Goal: Find contact information: Find contact information

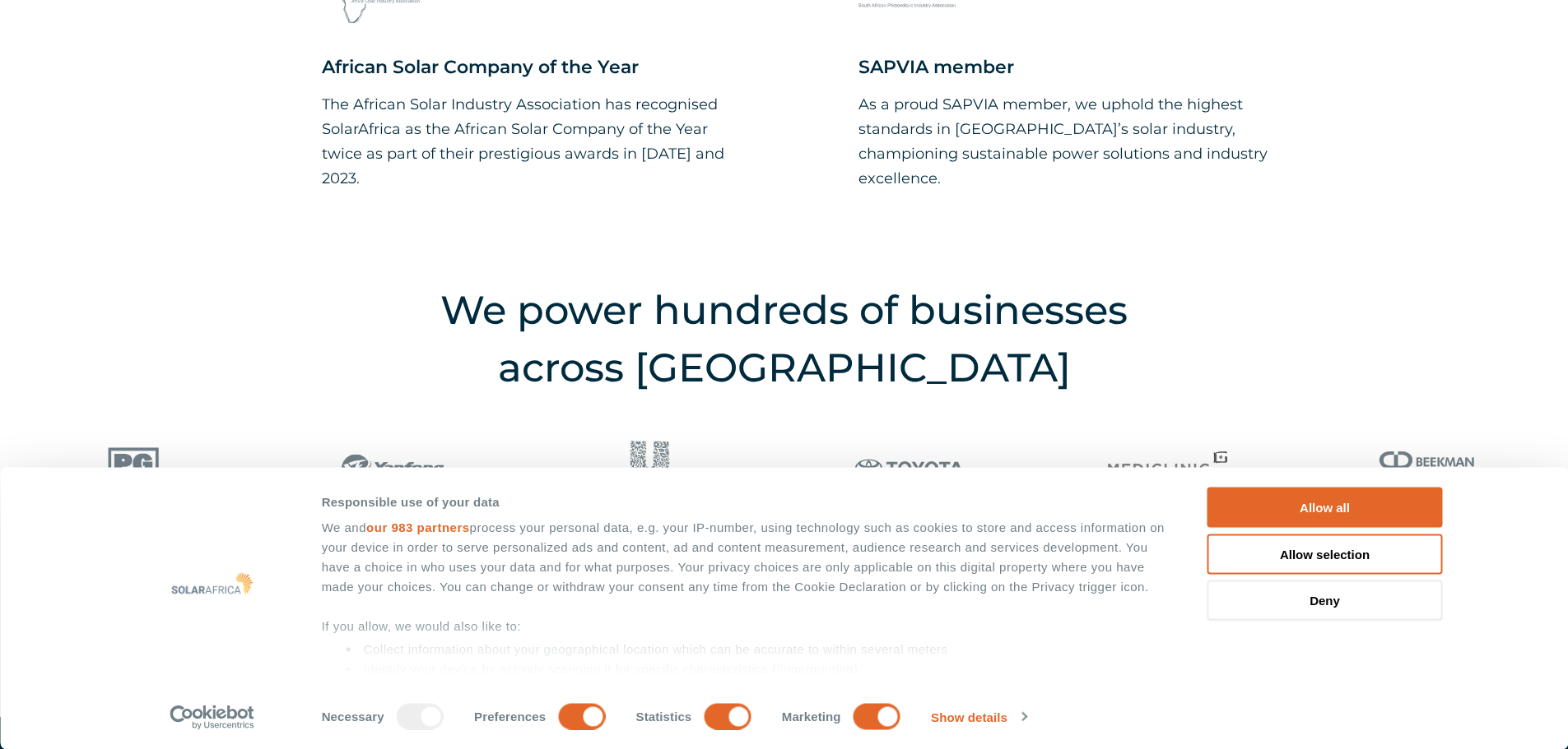
scroll to position [2221, 0]
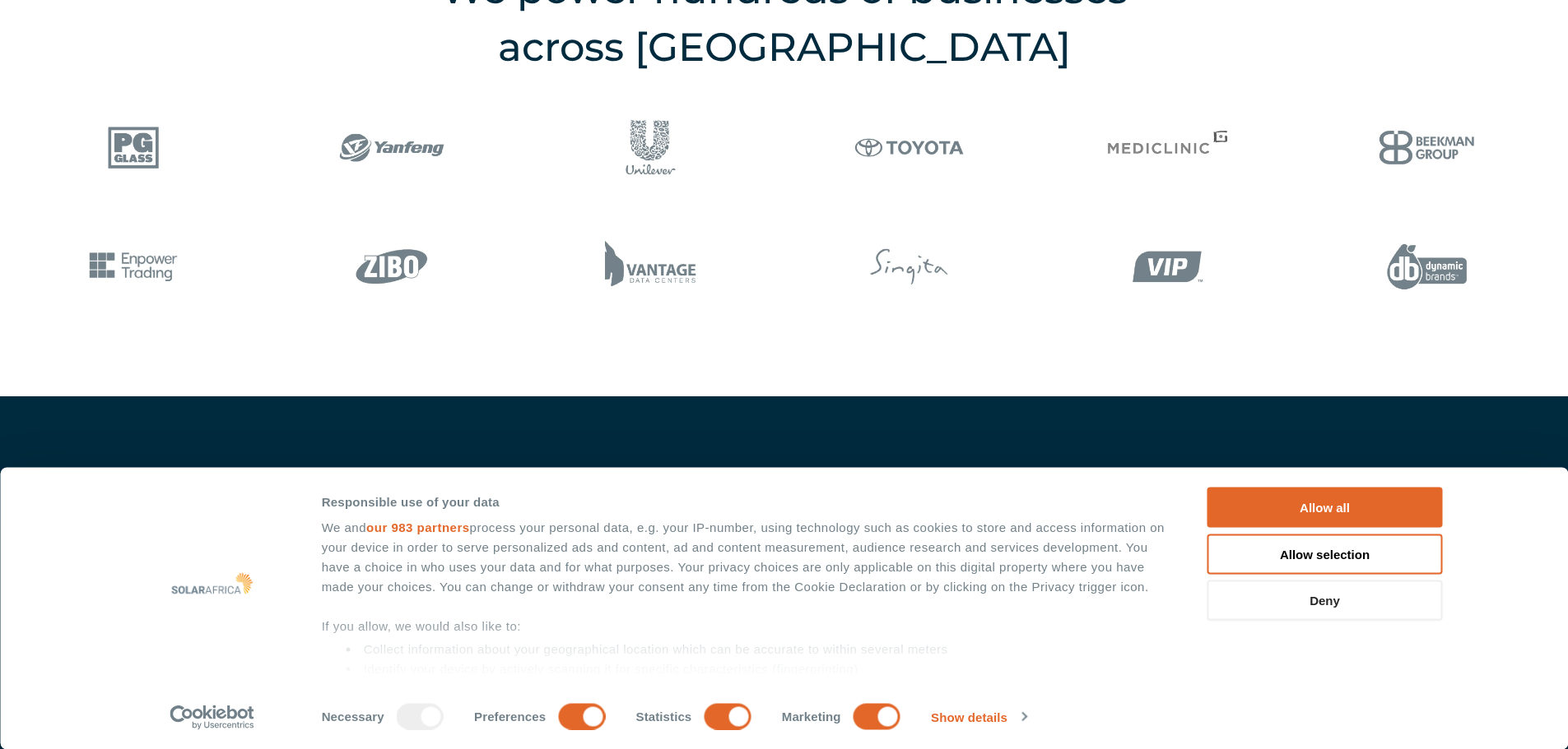
click at [1314, 601] on button "Deny" at bounding box center [1325, 600] width 235 height 40
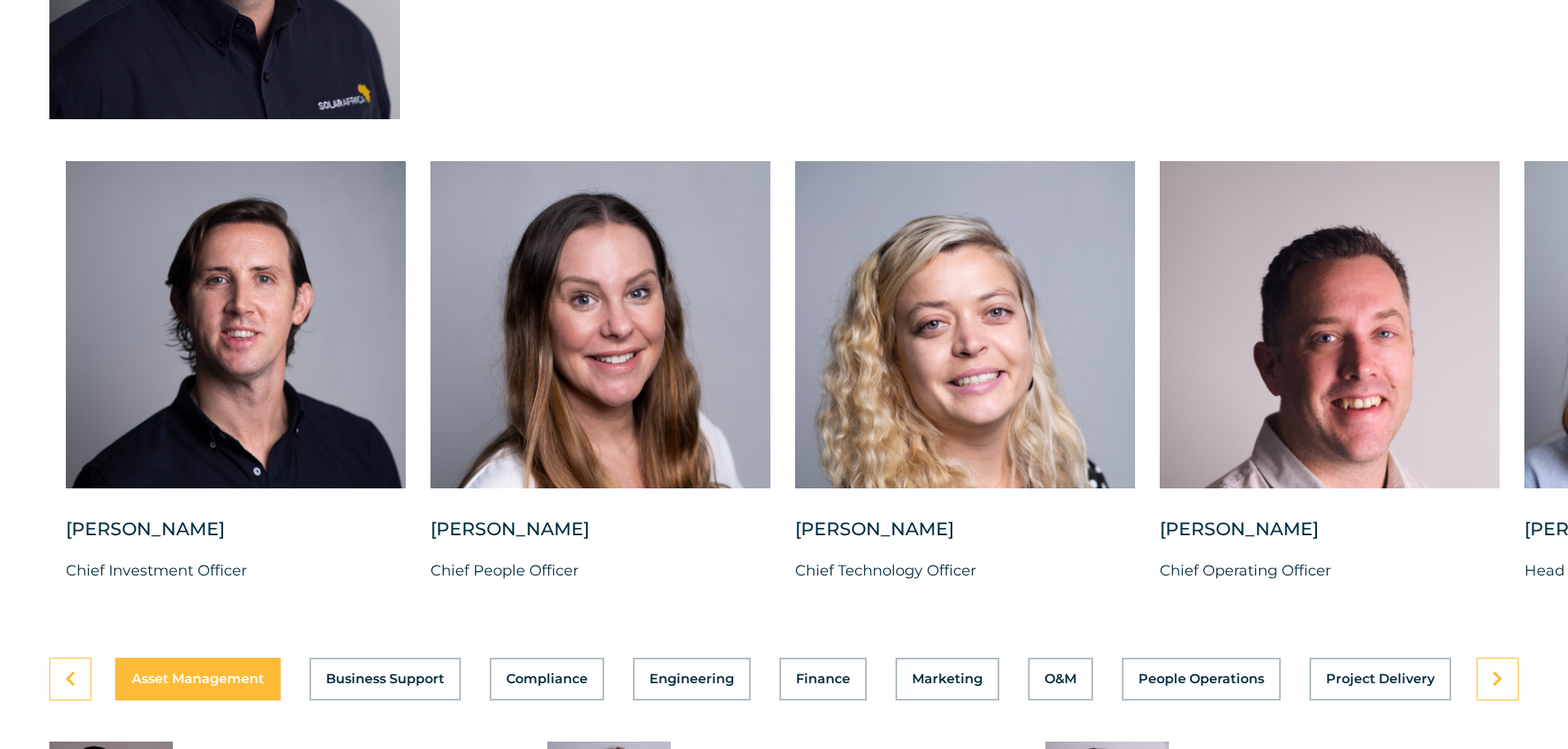
scroll to position [4113, 0]
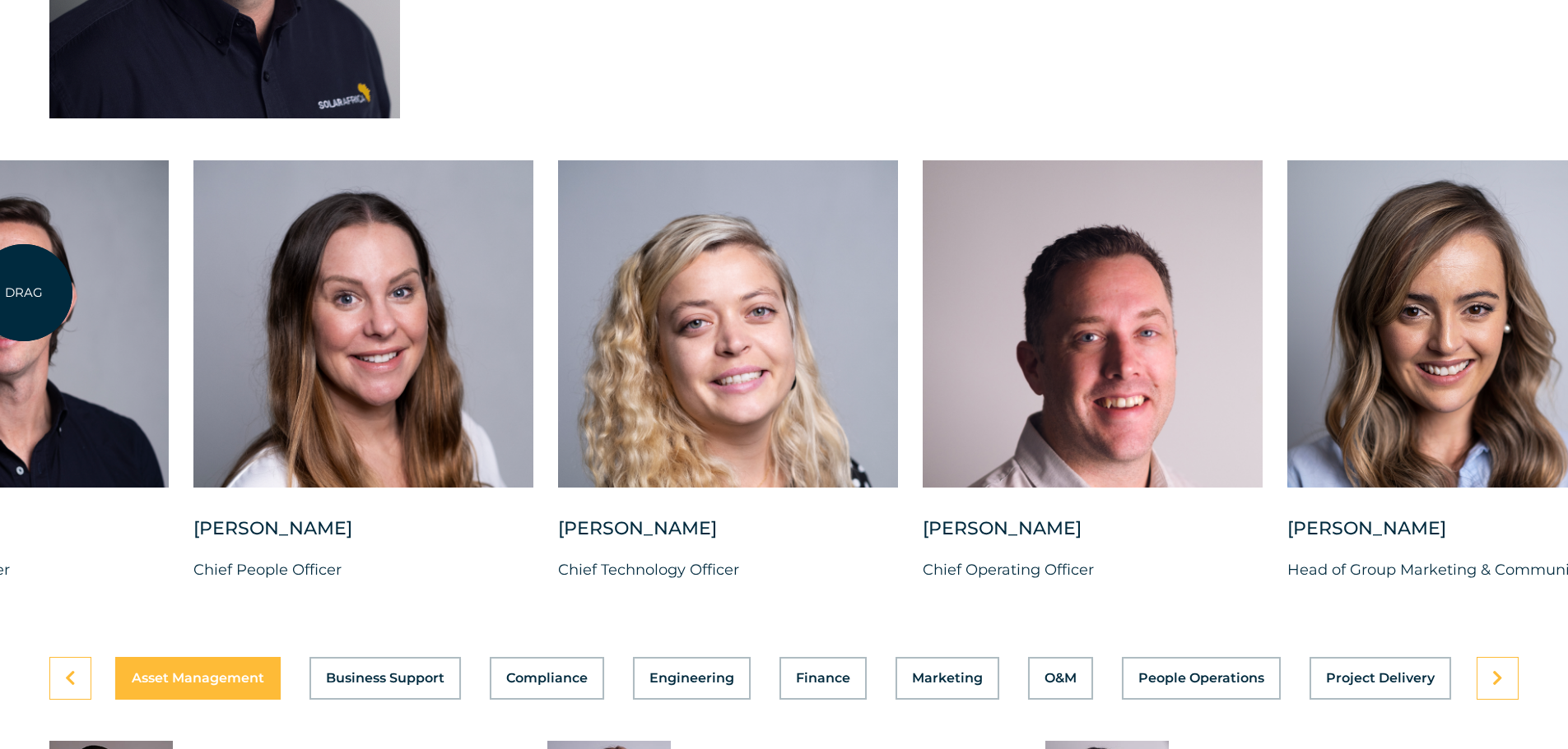
drag, startPoint x: 261, startPoint y: 290, endPoint x: -2, endPoint y: 300, distance: 263.2
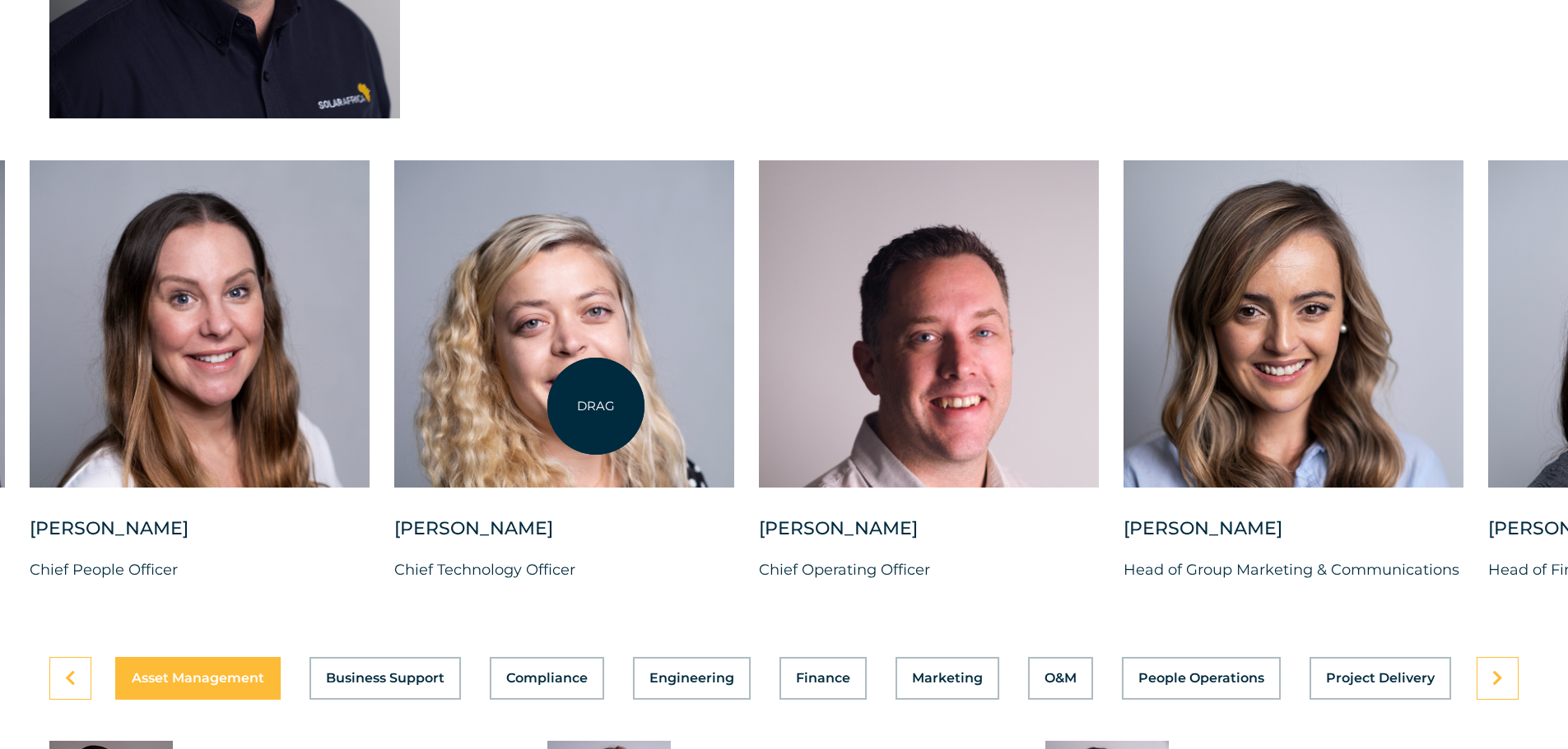
drag, startPoint x: 632, startPoint y: 360, endPoint x: 465, endPoint y: 407, distance: 173.5
click at [465, 407] on div at bounding box center [564, 324] width 340 height 327
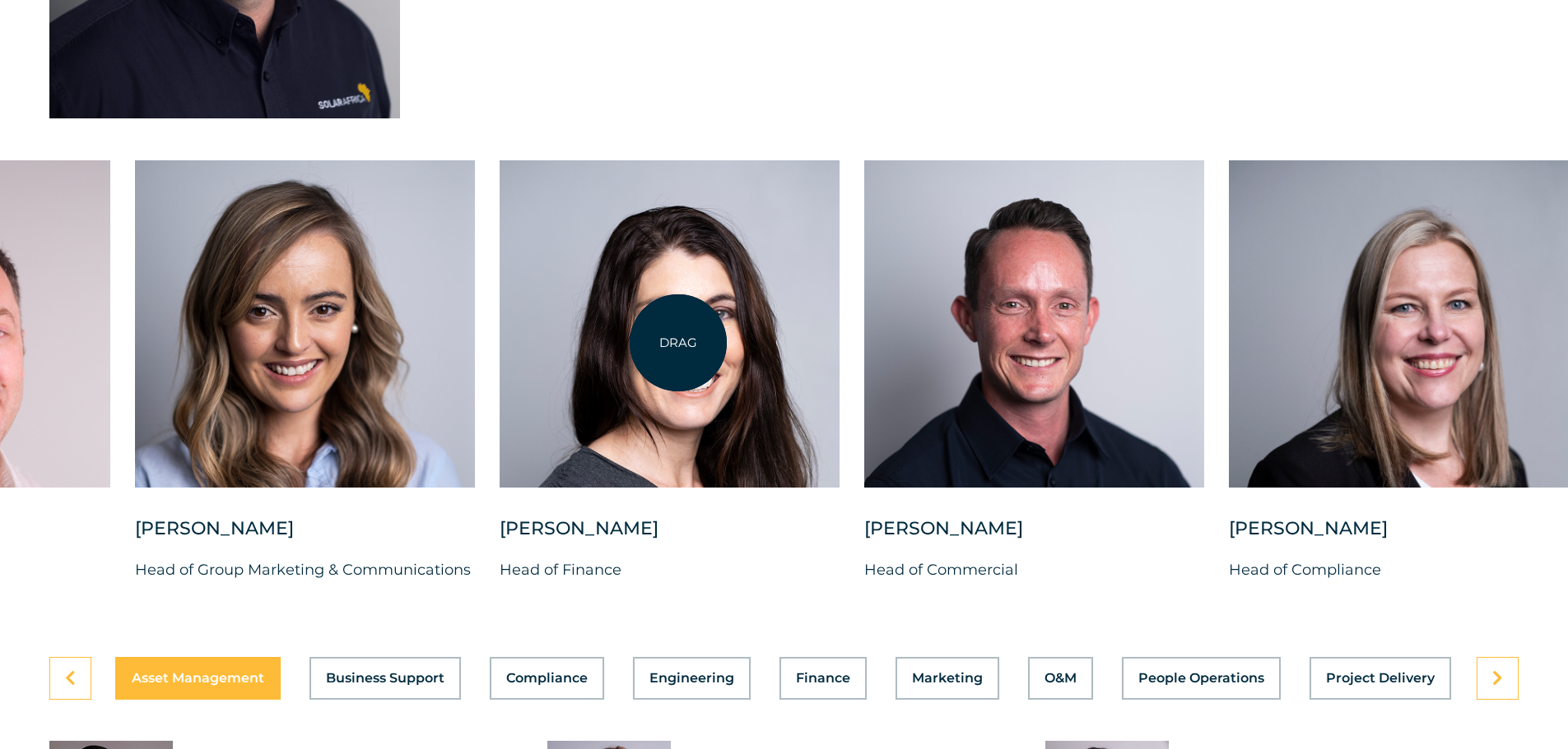
drag, startPoint x: 1309, startPoint y: 338, endPoint x: 618, endPoint y: 346, distance: 691.0
click at [618, 346] on div at bounding box center [669, 324] width 340 height 327
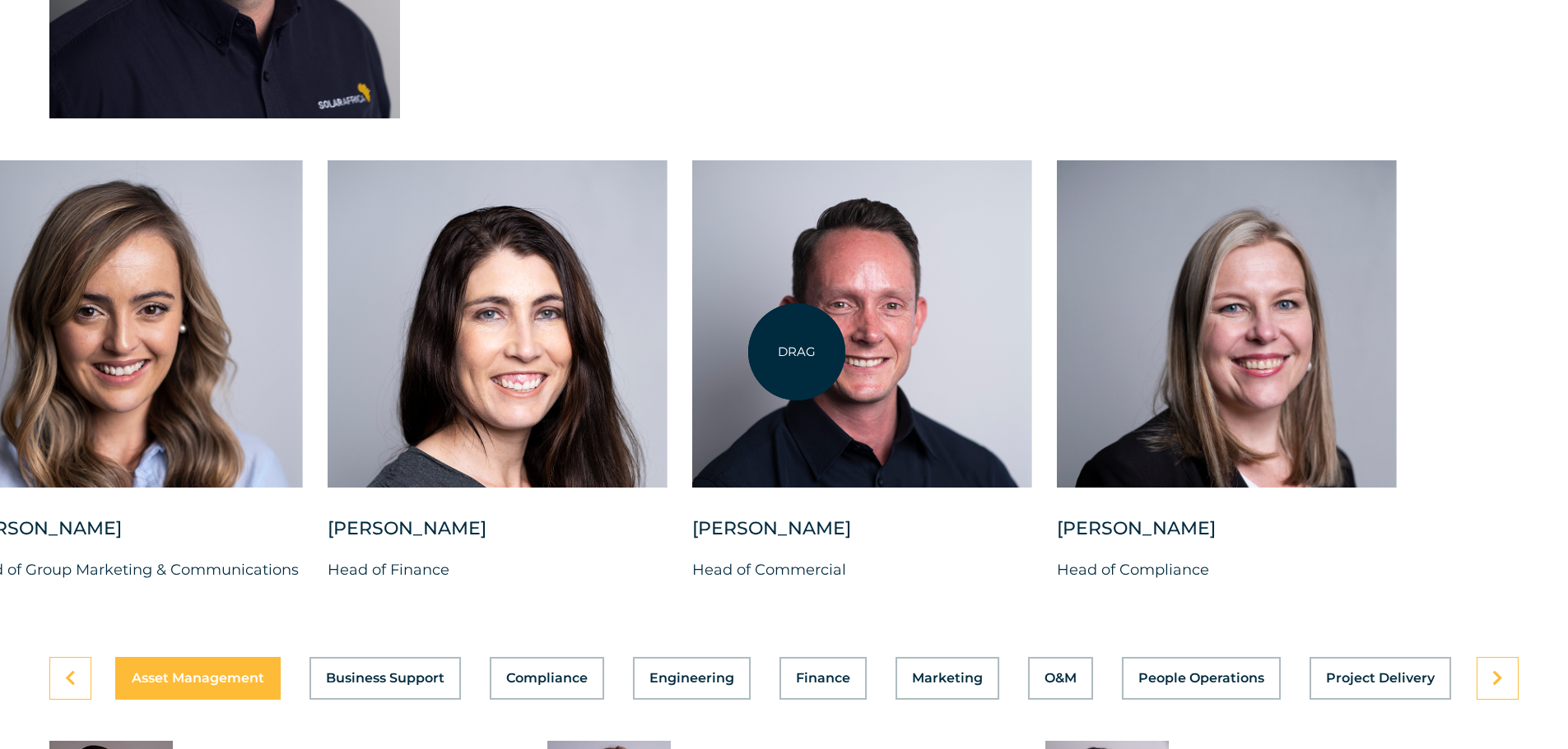
drag, startPoint x: 1312, startPoint y: 335, endPoint x: 749, endPoint y: 356, distance: 563.4
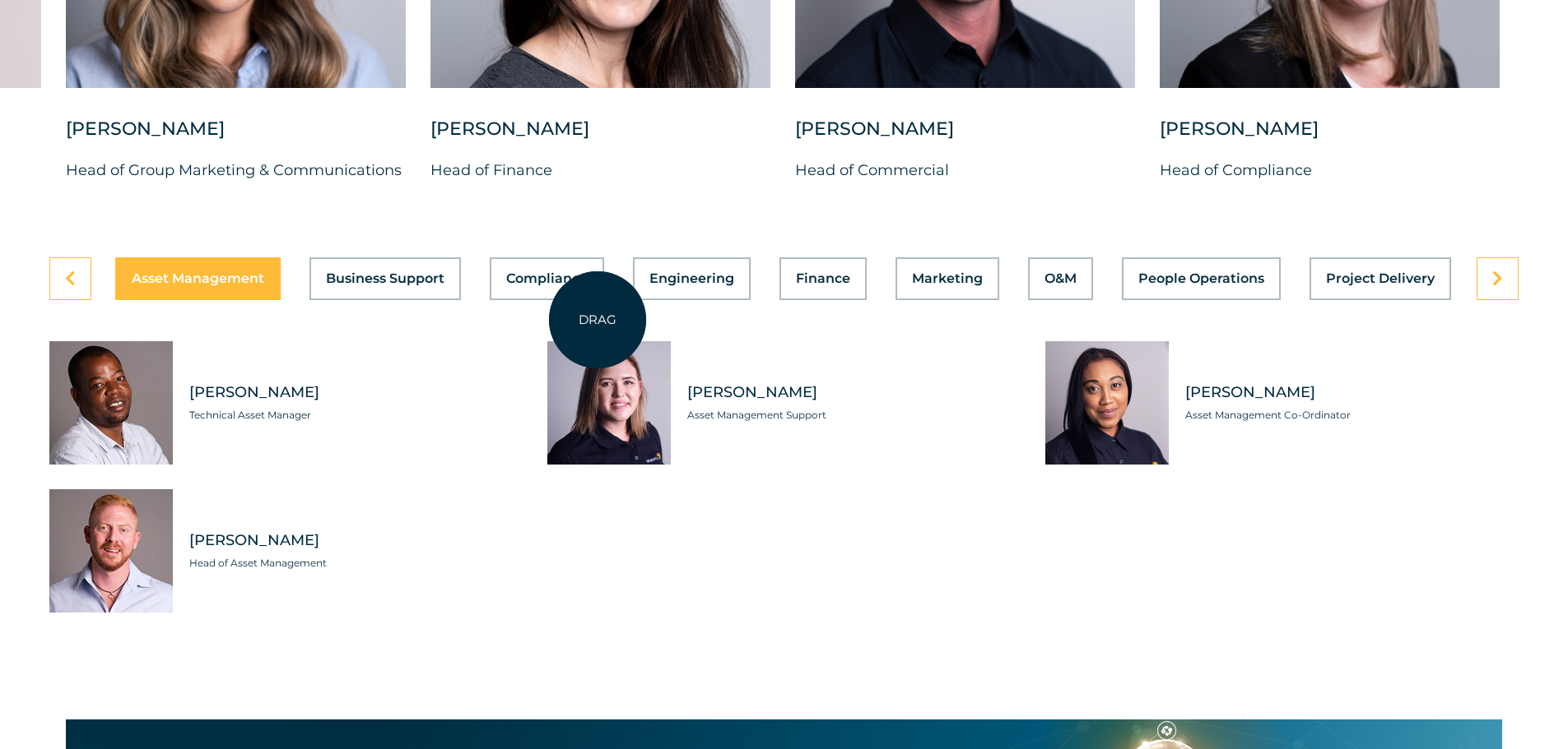
scroll to position [4524, 0]
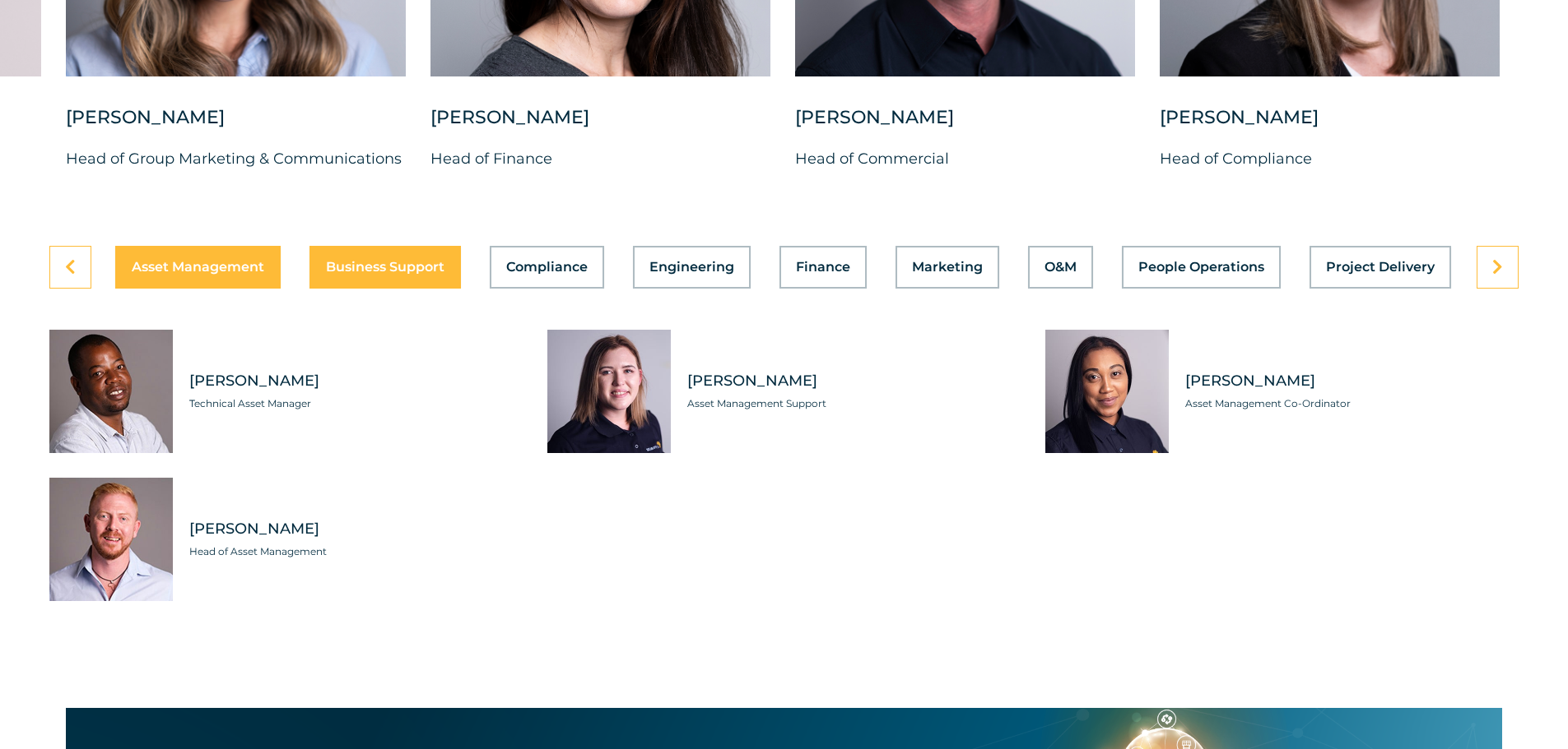
click at [408, 261] on span "Business Support" at bounding box center [384, 267] width 118 height 13
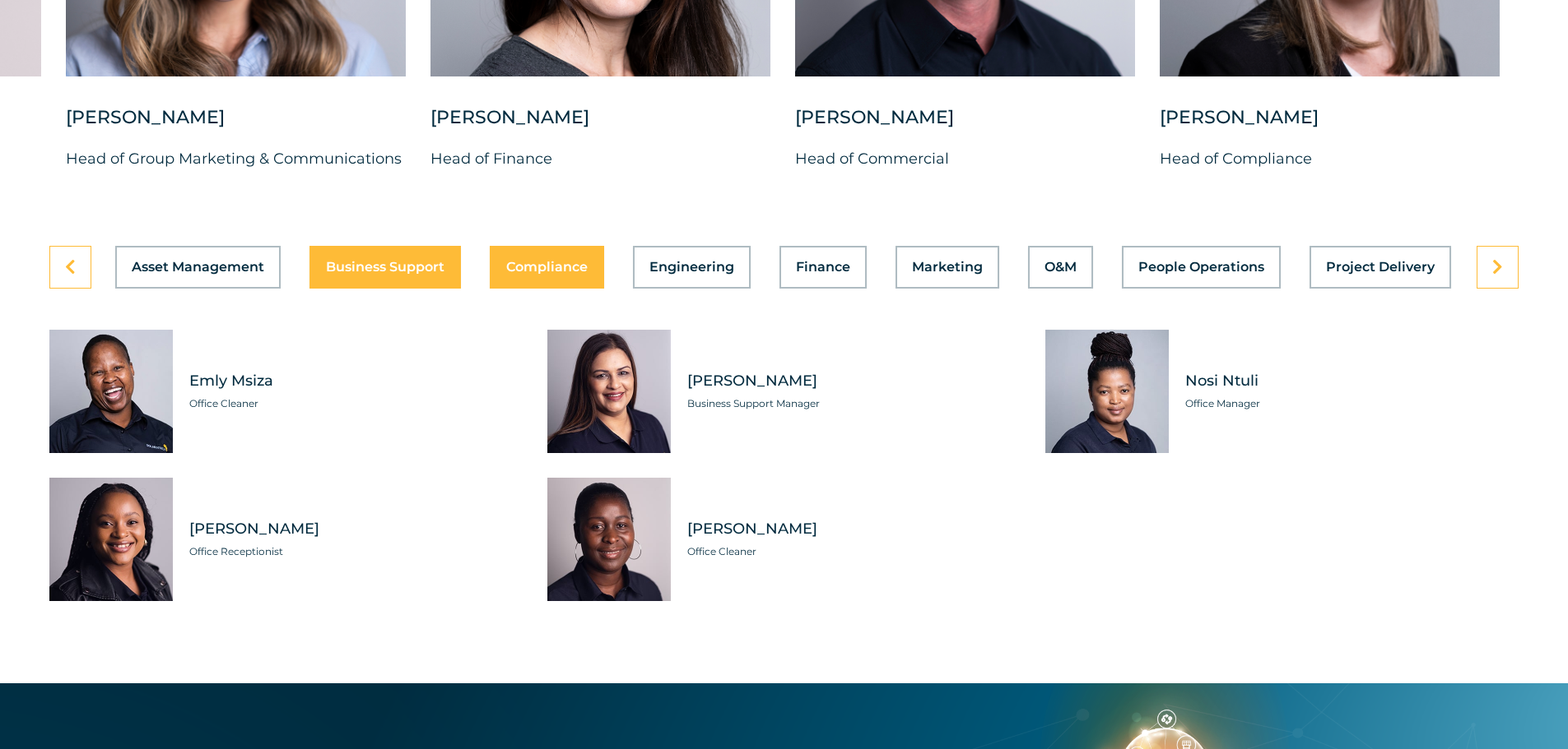
click at [574, 261] on span "Compliance" at bounding box center [547, 267] width 82 height 13
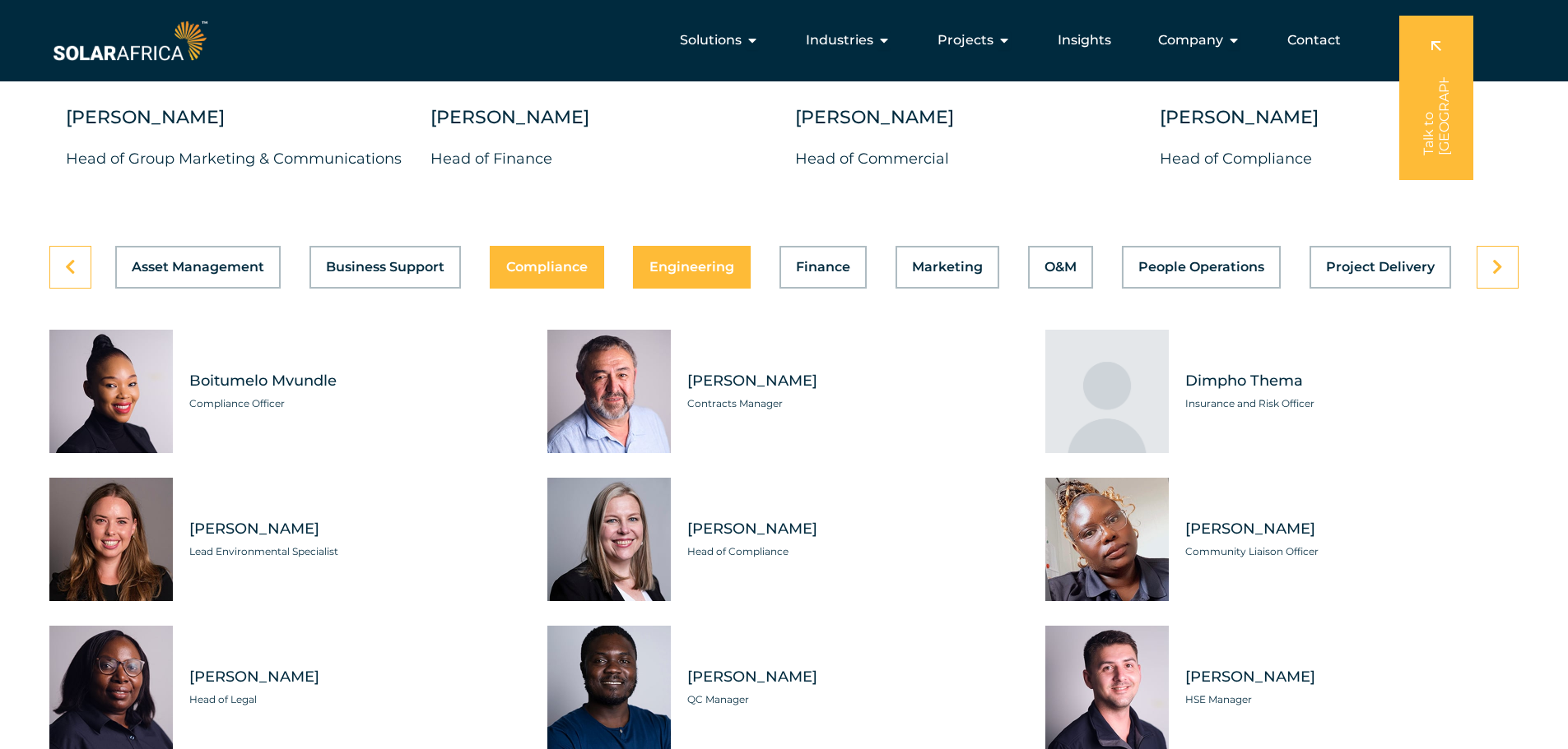
click at [695, 261] on span "Engineering" at bounding box center [691, 267] width 85 height 13
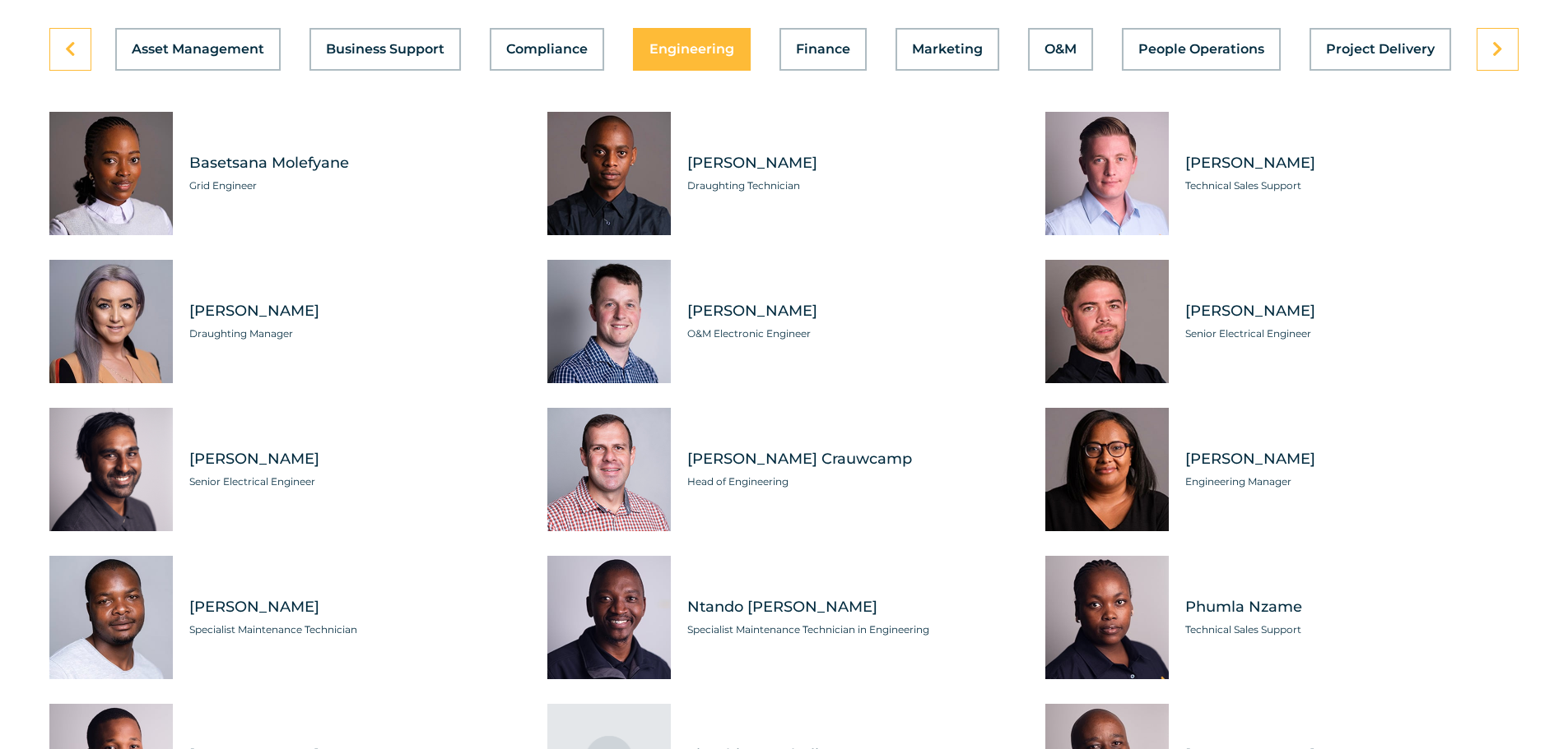
scroll to position [4772, 0]
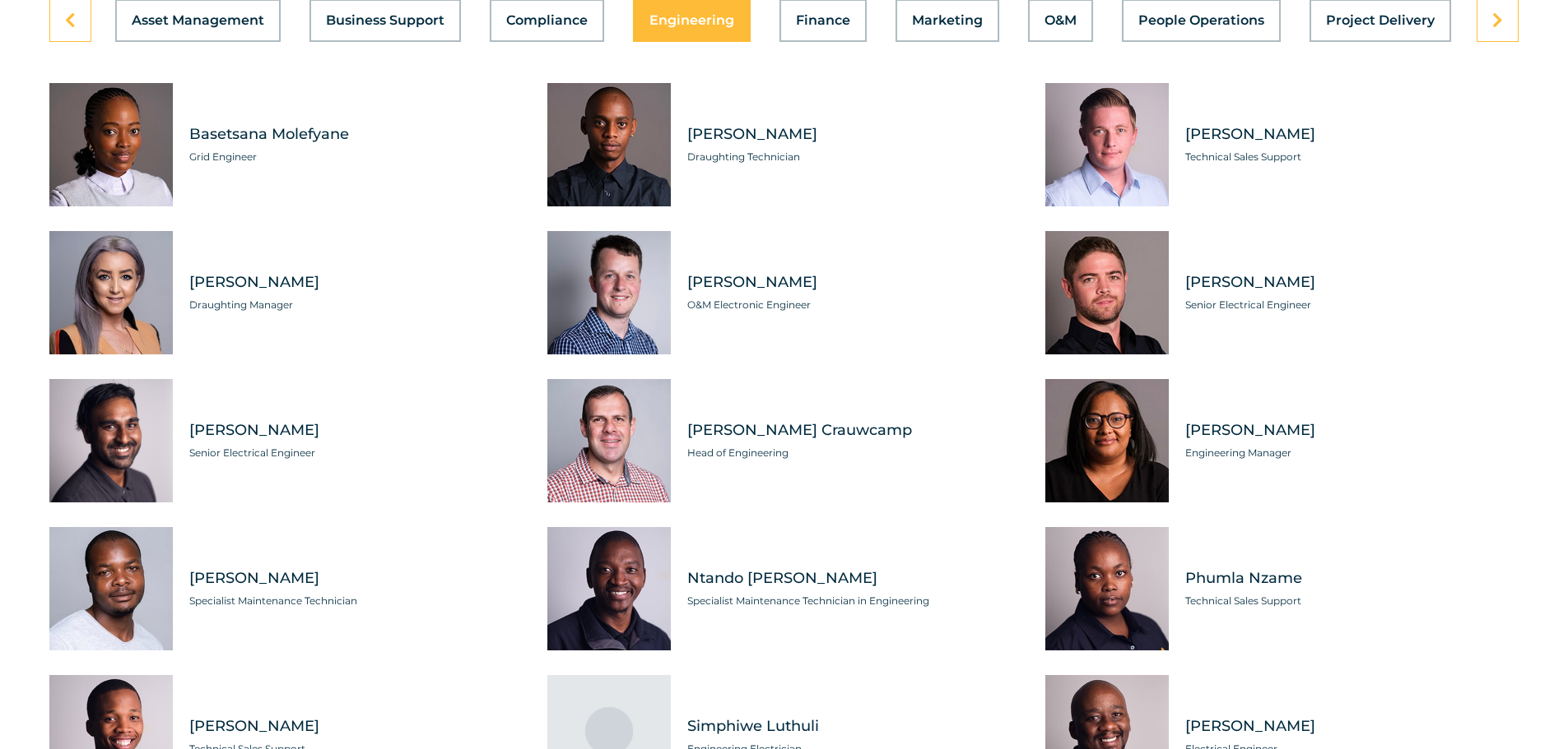
click at [237, 421] on span "[PERSON_NAME]" at bounding box center [356, 431] width 334 height 20
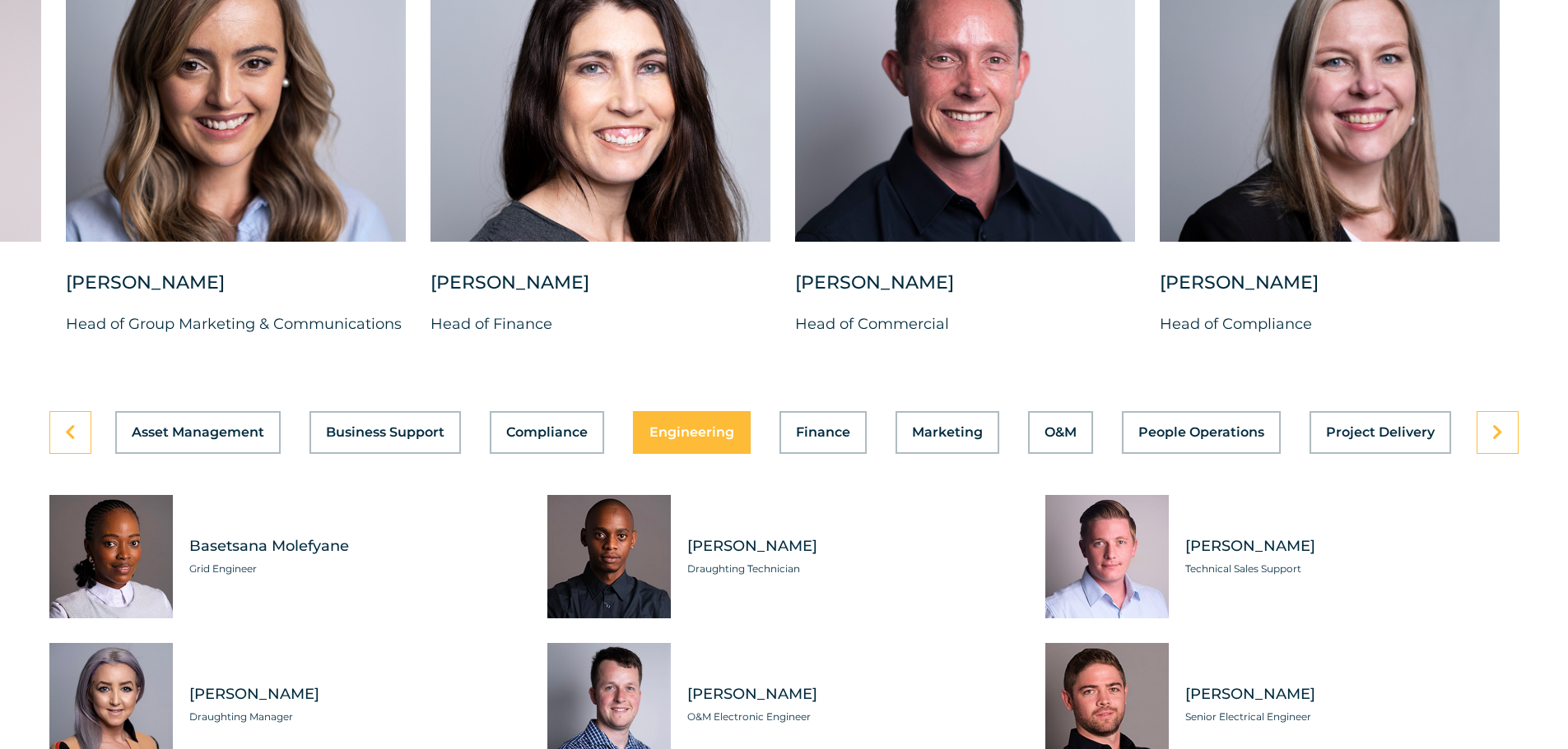
scroll to position [4524, 0]
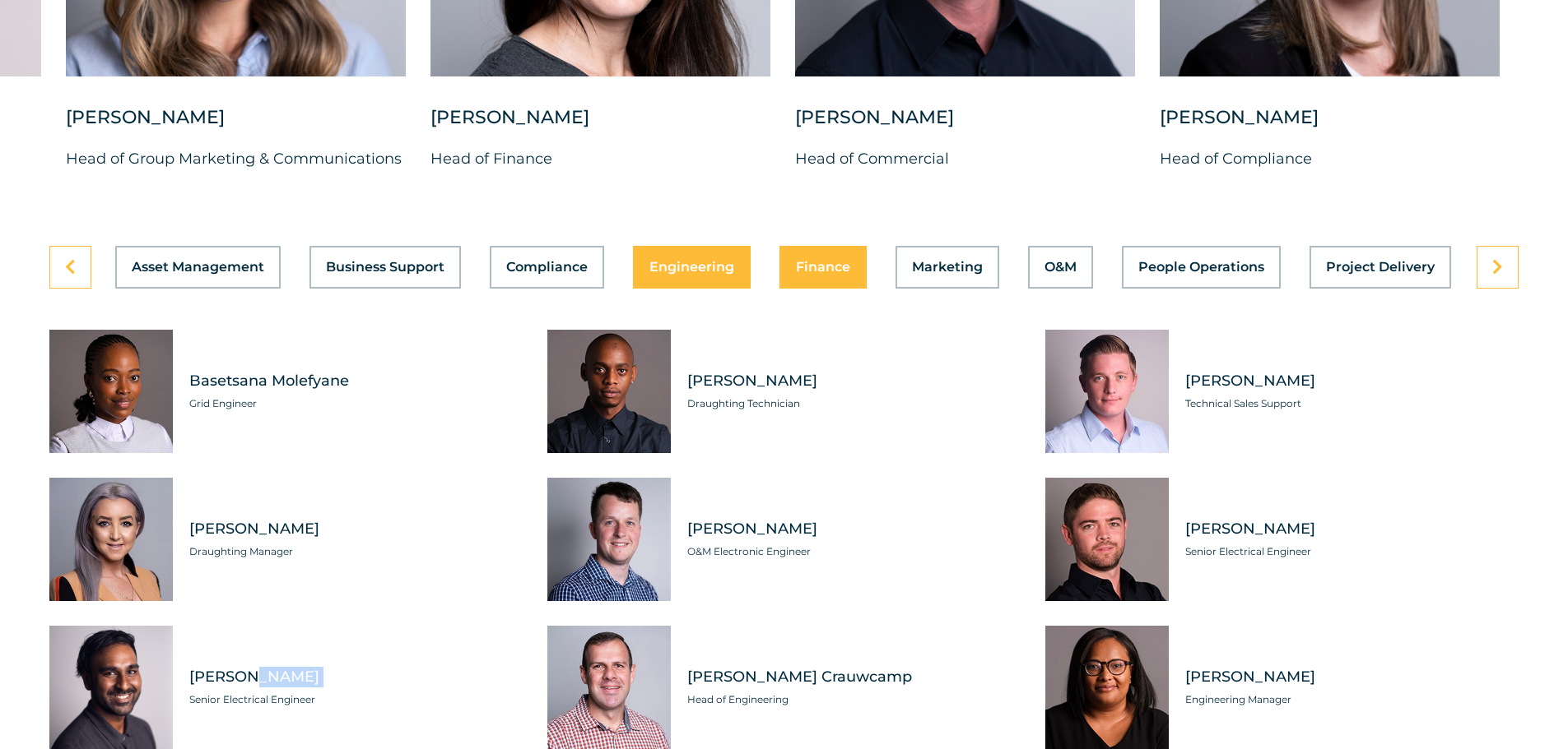
click at [829, 261] on span "Finance" at bounding box center [822, 267] width 54 height 13
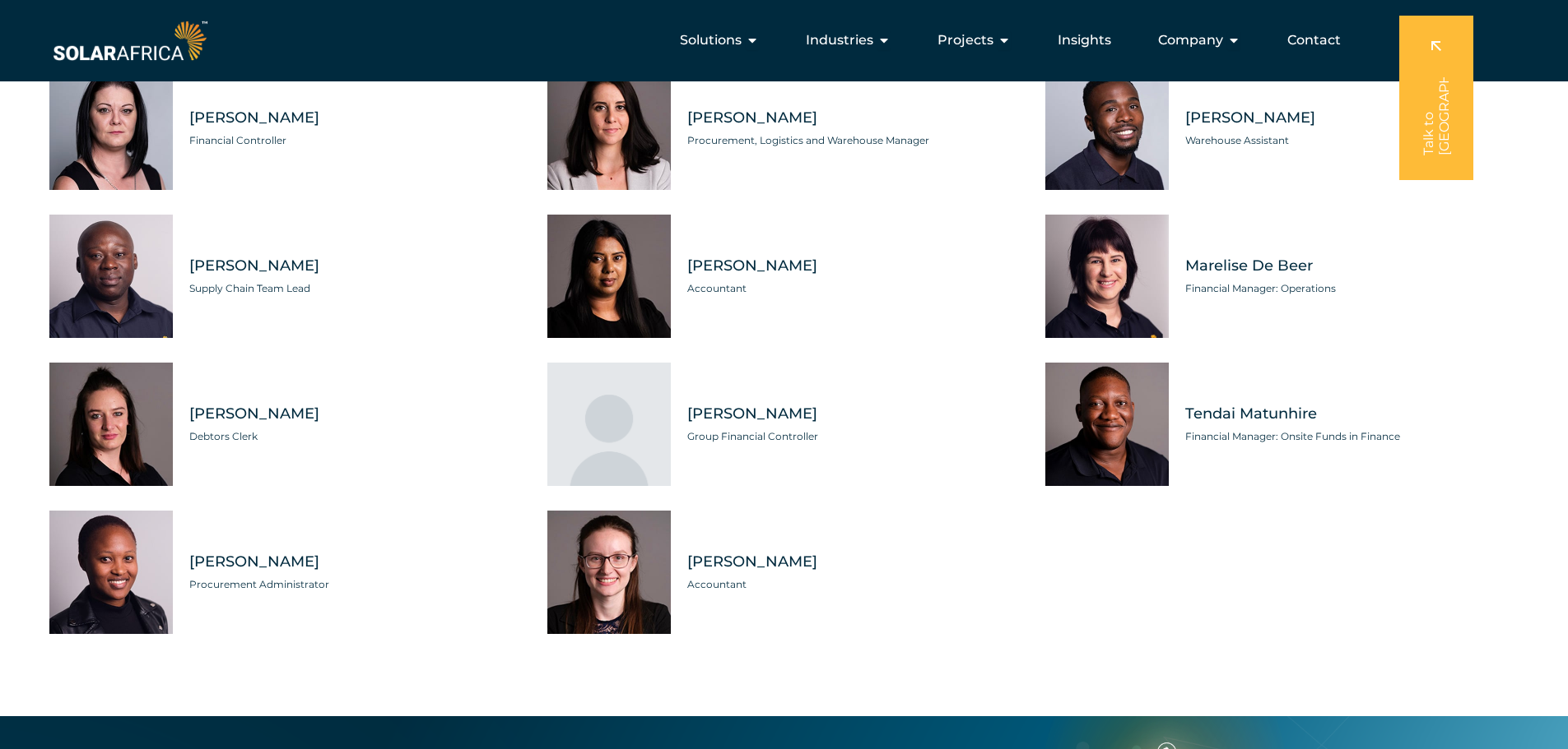
scroll to position [4442, 0]
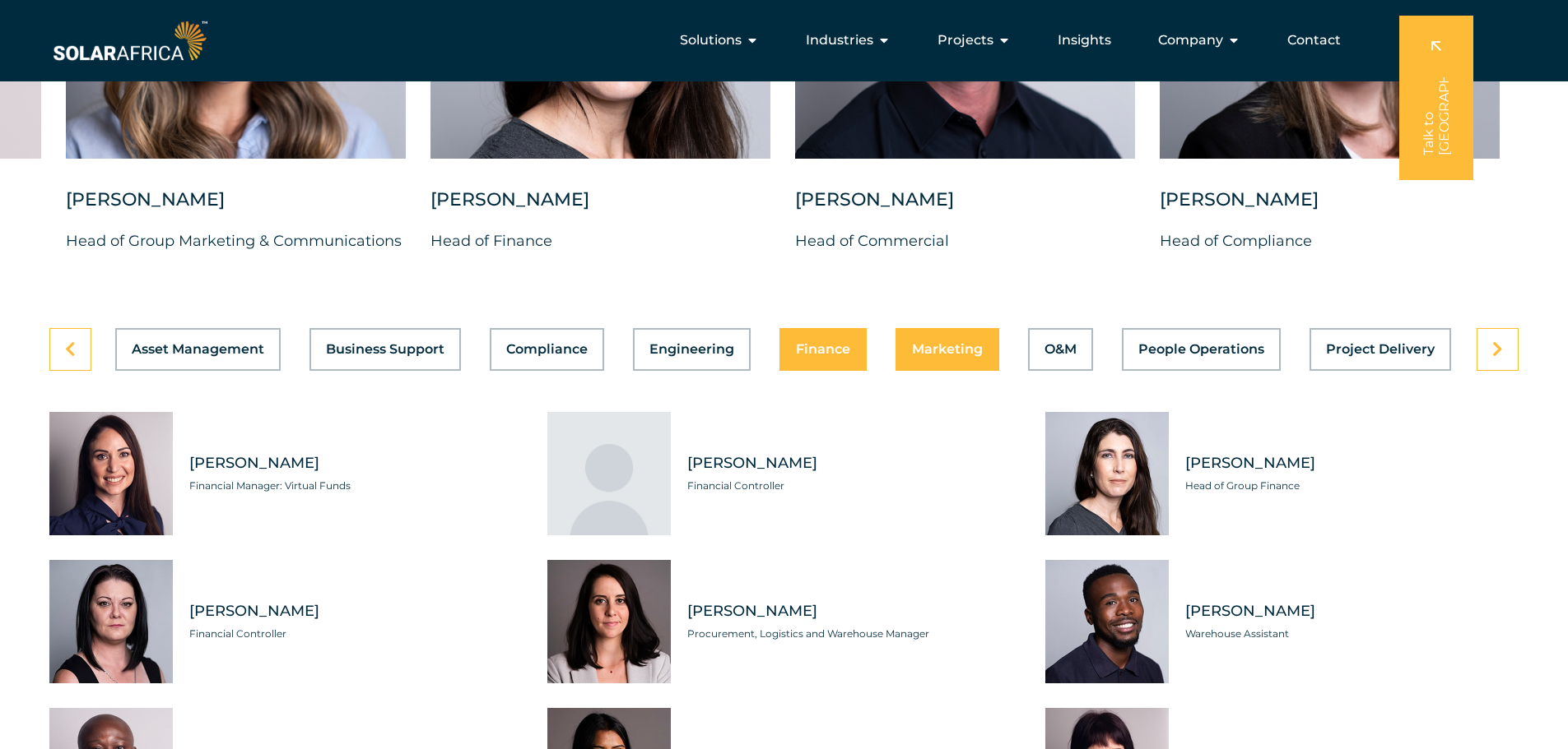
click at [939, 343] on span "Marketing" at bounding box center [948, 350] width 71 height 13
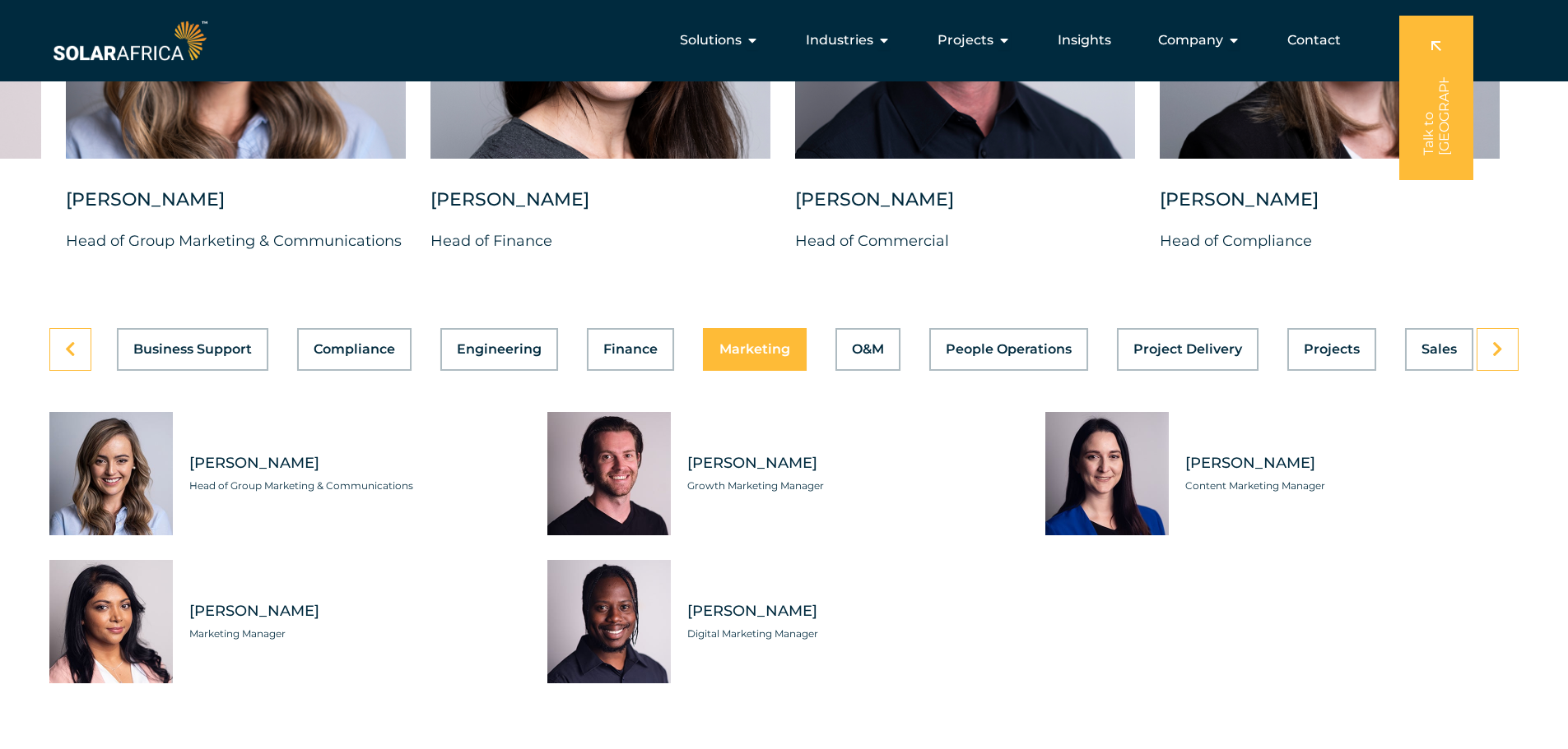
scroll to position [0, 350]
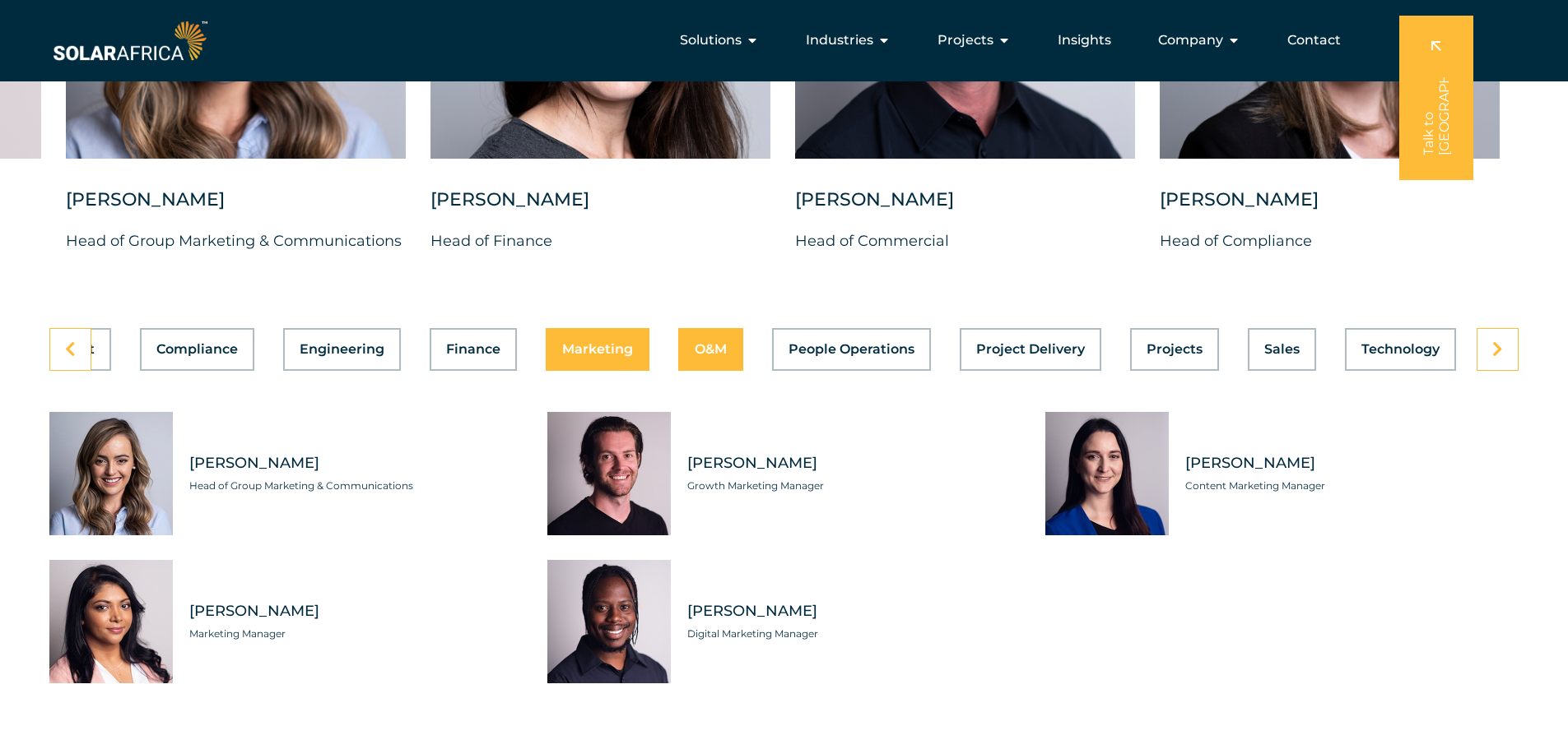
click at [723, 346] on button "O&M" at bounding box center [710, 350] width 65 height 43
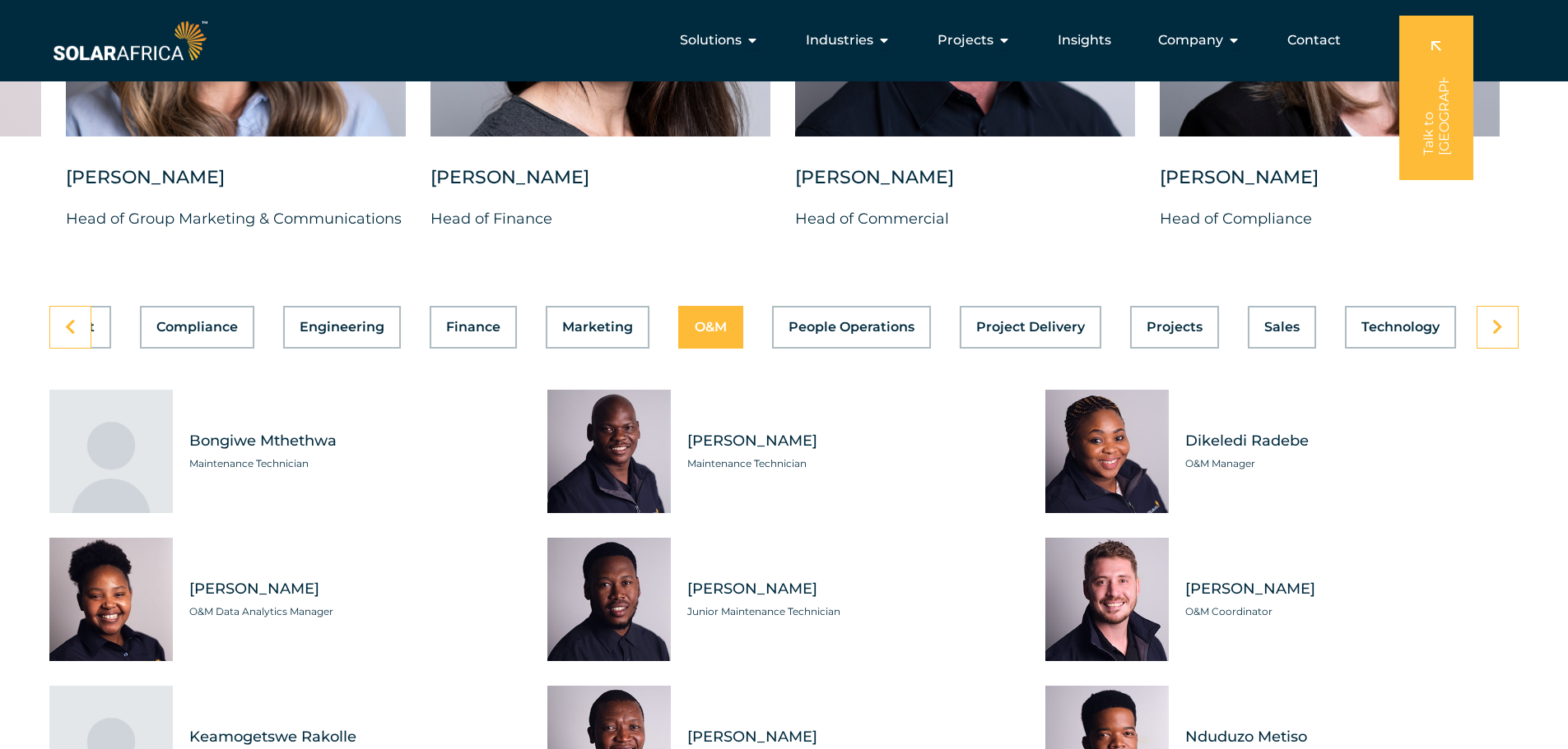
scroll to position [4442, 0]
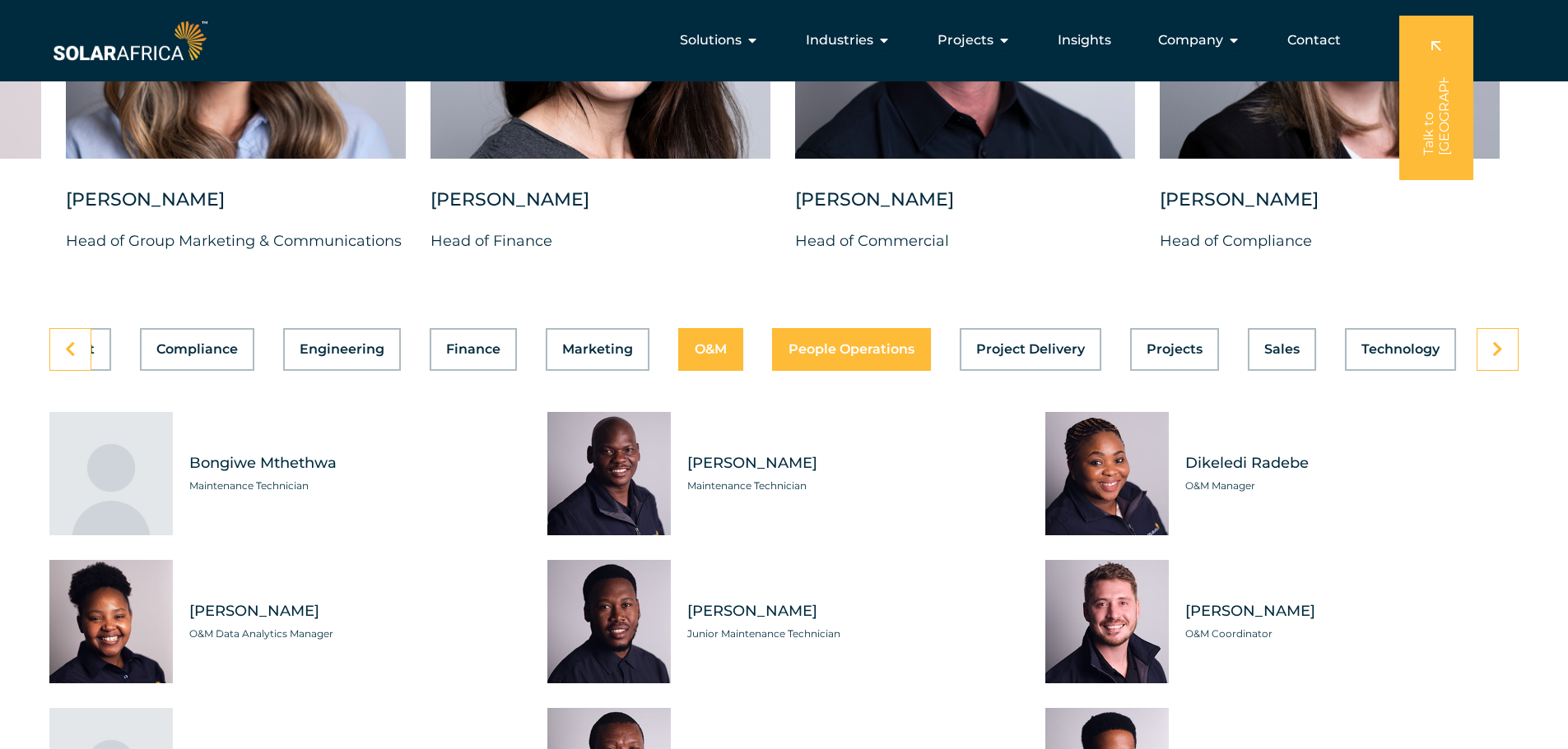
click at [885, 343] on span "People Operations" at bounding box center [851, 350] width 125 height 13
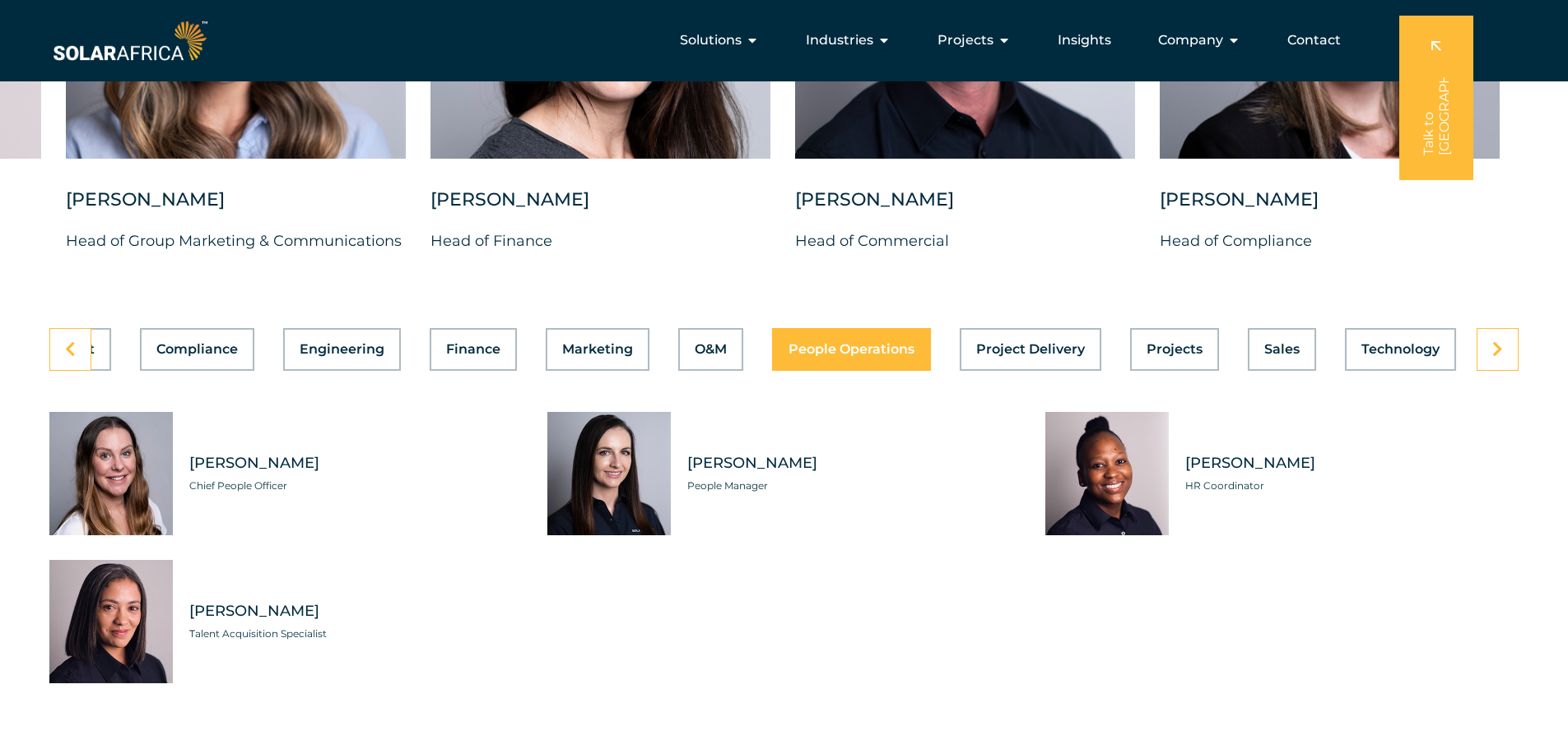
scroll to position [0, 350]
click at [1044, 344] on button "Project Delivery" at bounding box center [1030, 350] width 141 height 43
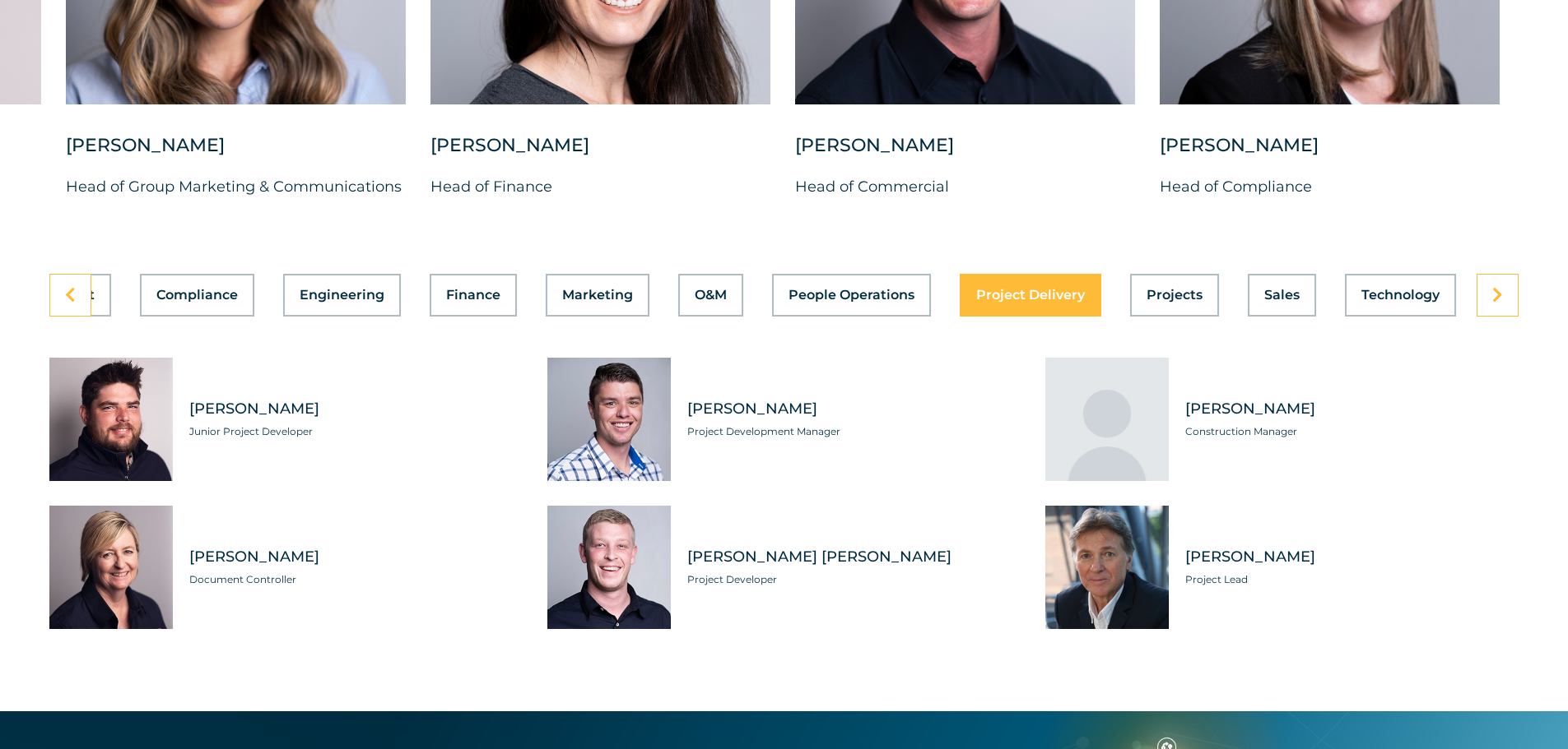
scroll to position [4524, 0]
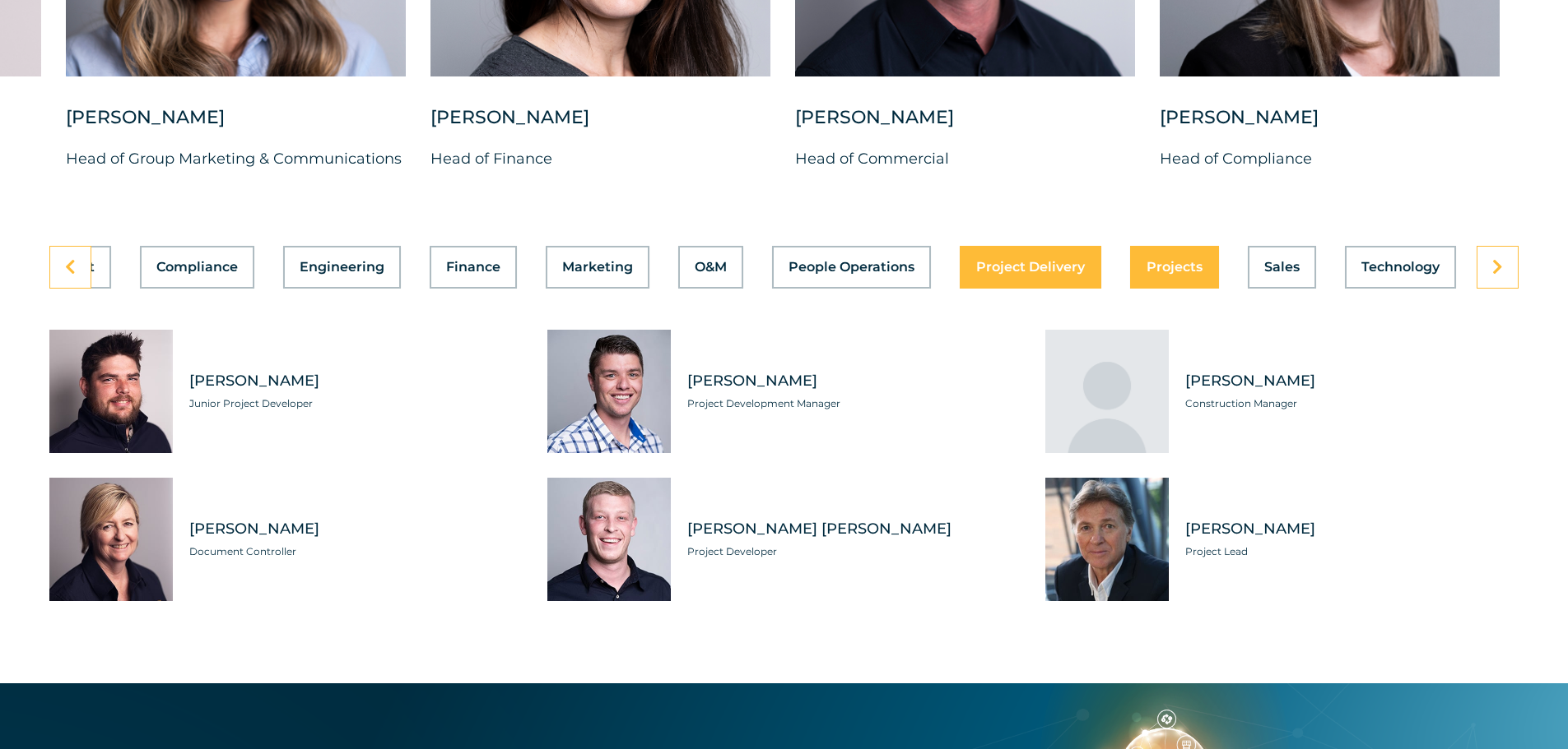
click at [1175, 261] on span "Projects" at bounding box center [1174, 267] width 56 height 13
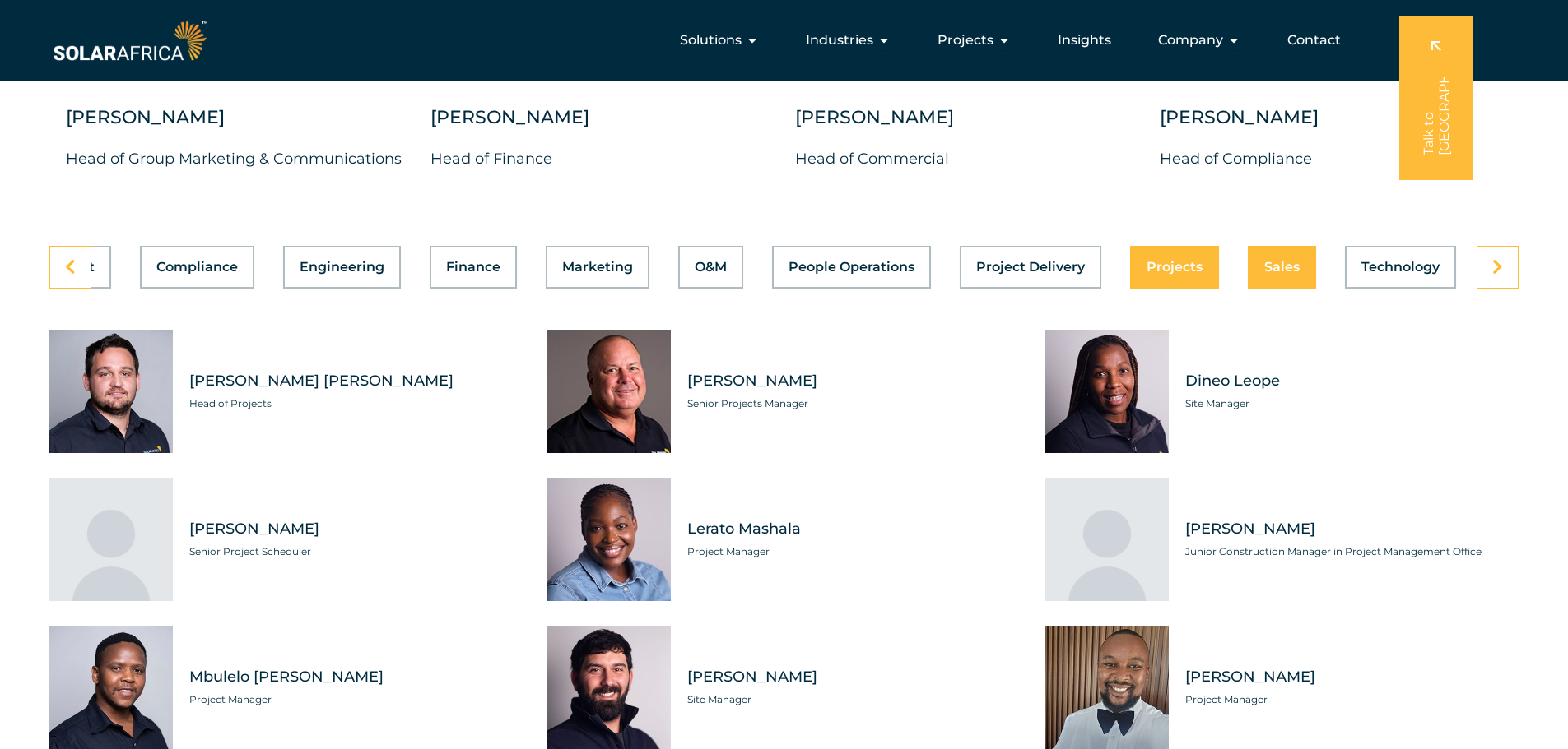
click at [1296, 268] on button "Sales" at bounding box center [1281, 268] width 69 height 43
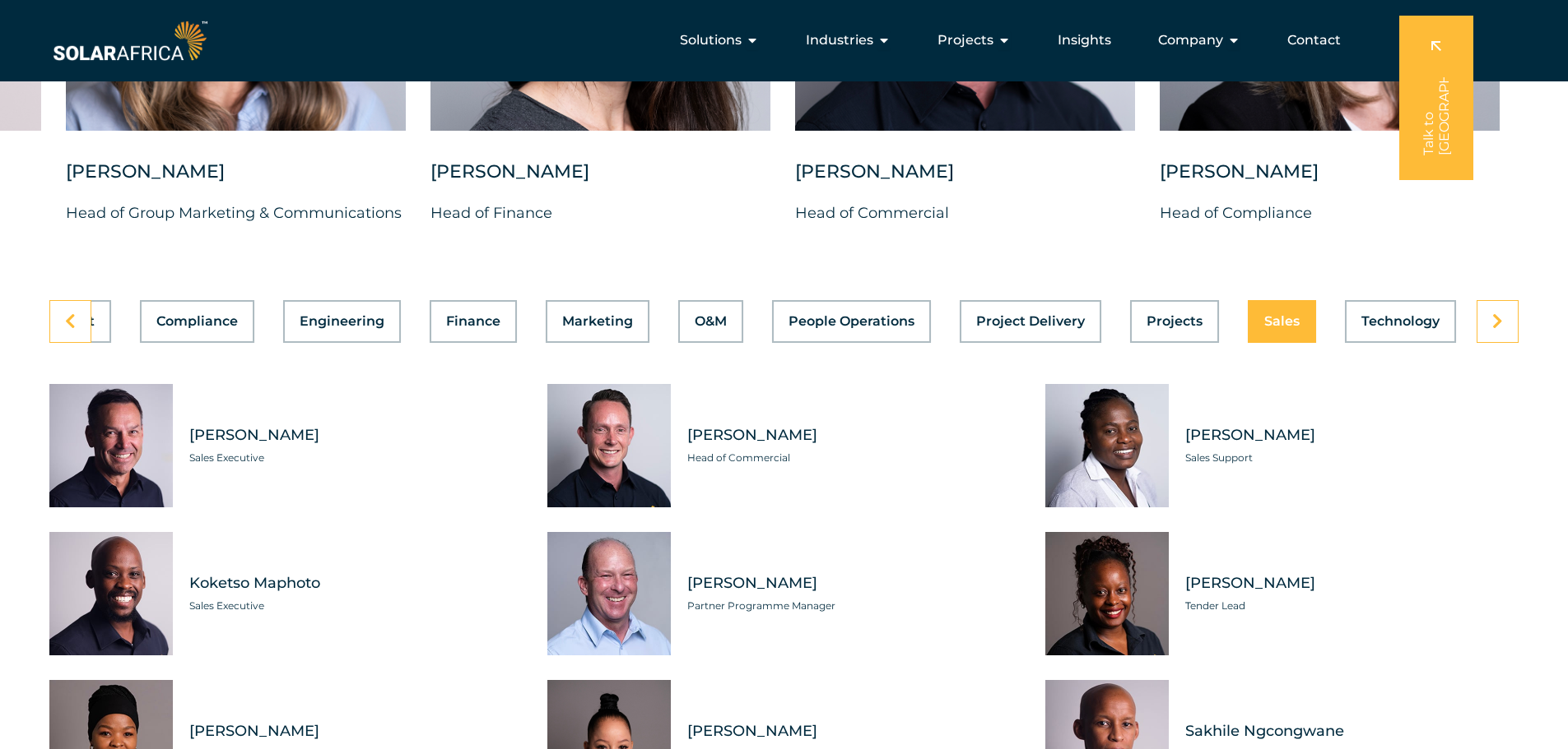
scroll to position [4360, 0]
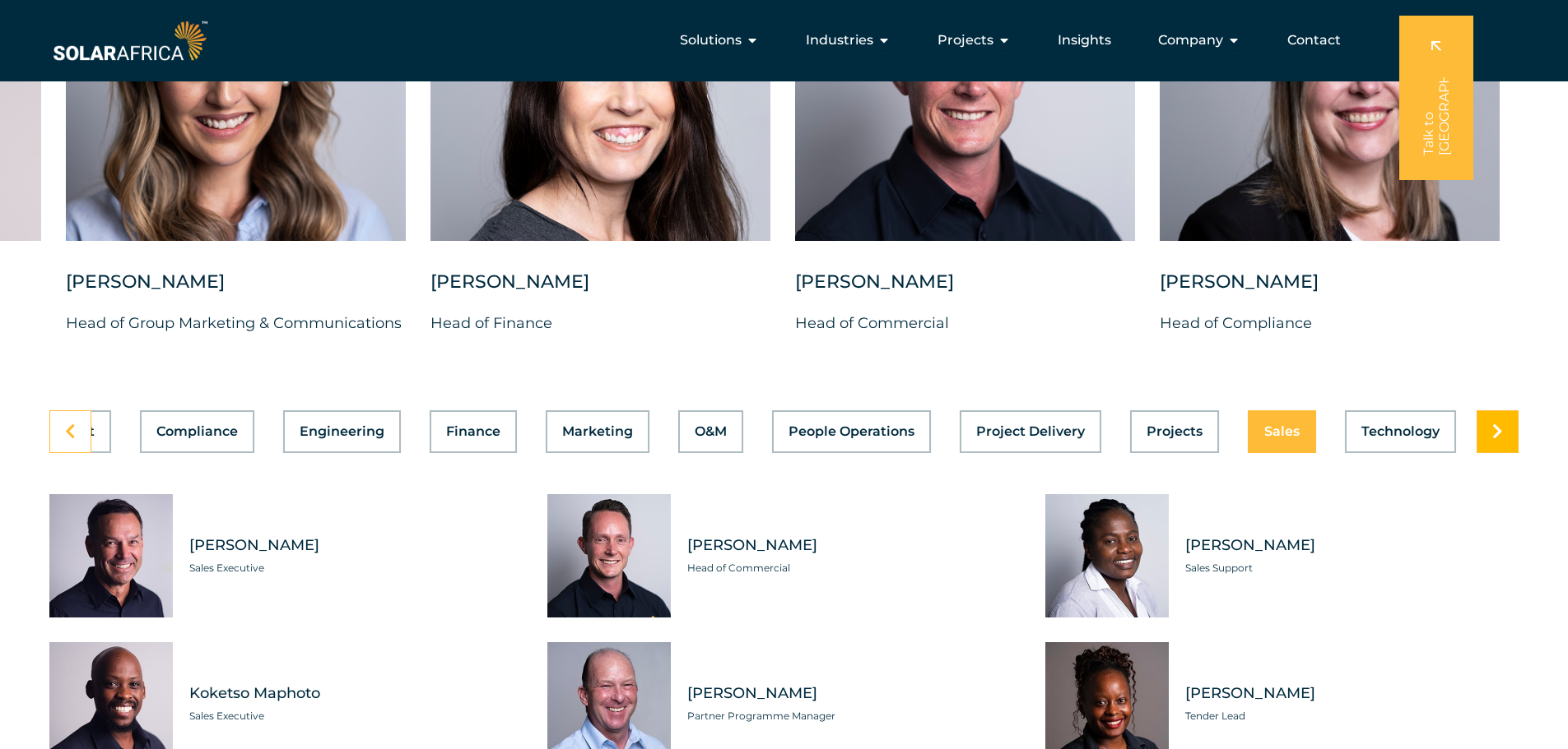
click at [1495, 423] on icon at bounding box center [1498, 431] width 11 height 16
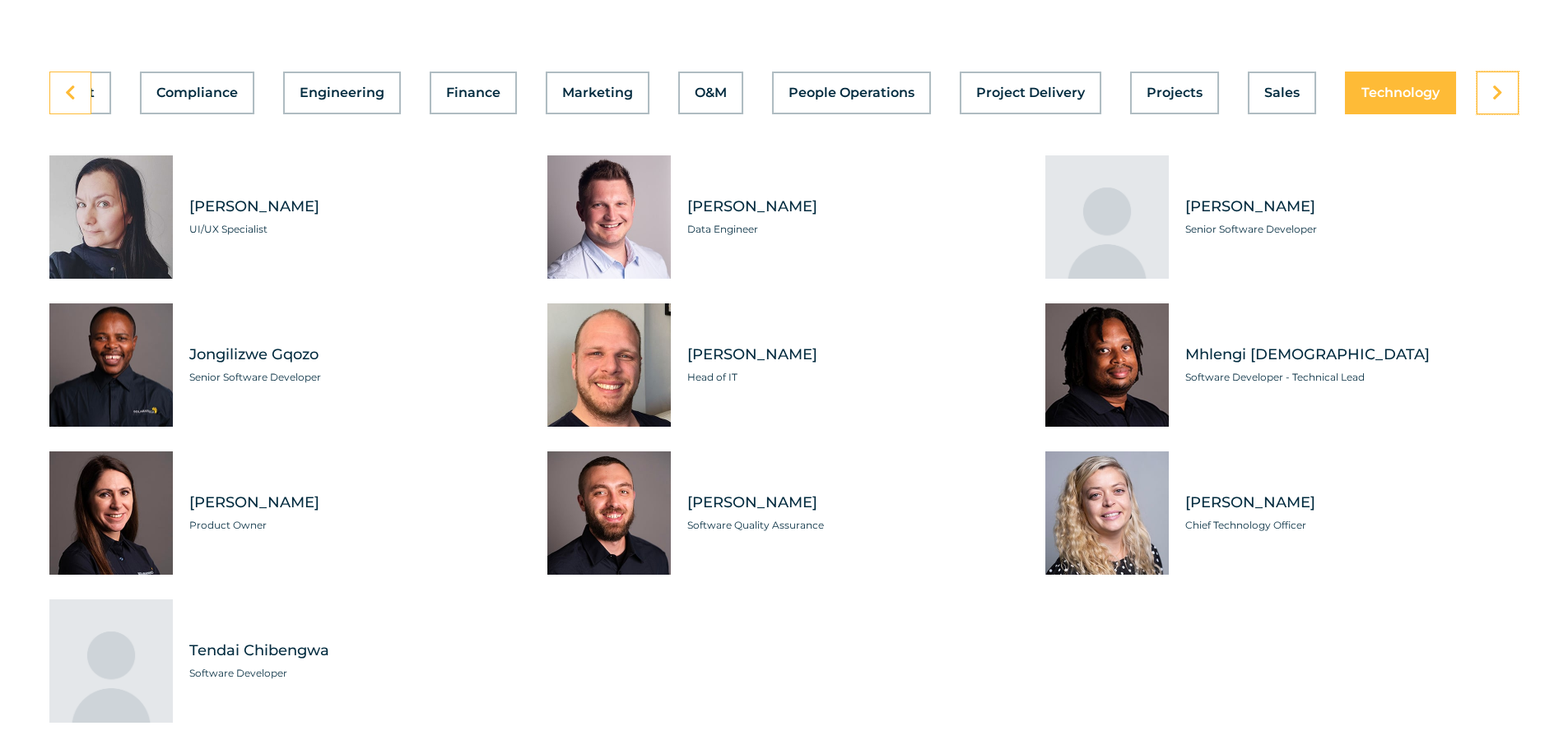
scroll to position [4772, 0]
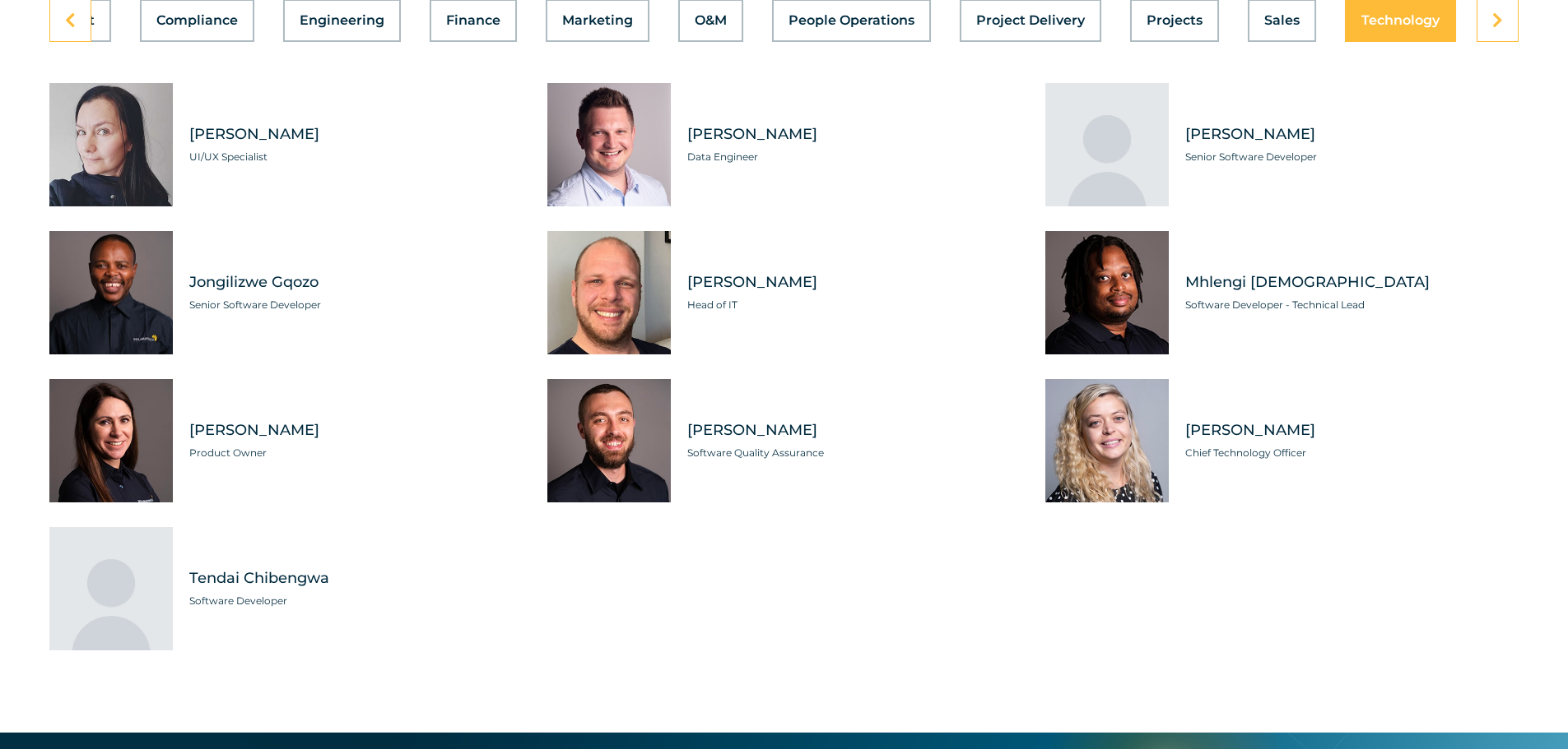
click at [214, 445] on span "Product Owner" at bounding box center [356, 453] width 334 height 16
drag, startPoint x: 259, startPoint y: 434, endPoint x: 187, endPoint y: 439, distance: 72.2
click at [187, 439] on div "[PERSON_NAME] Product Owner" at bounding box center [347, 440] width 350 height 124
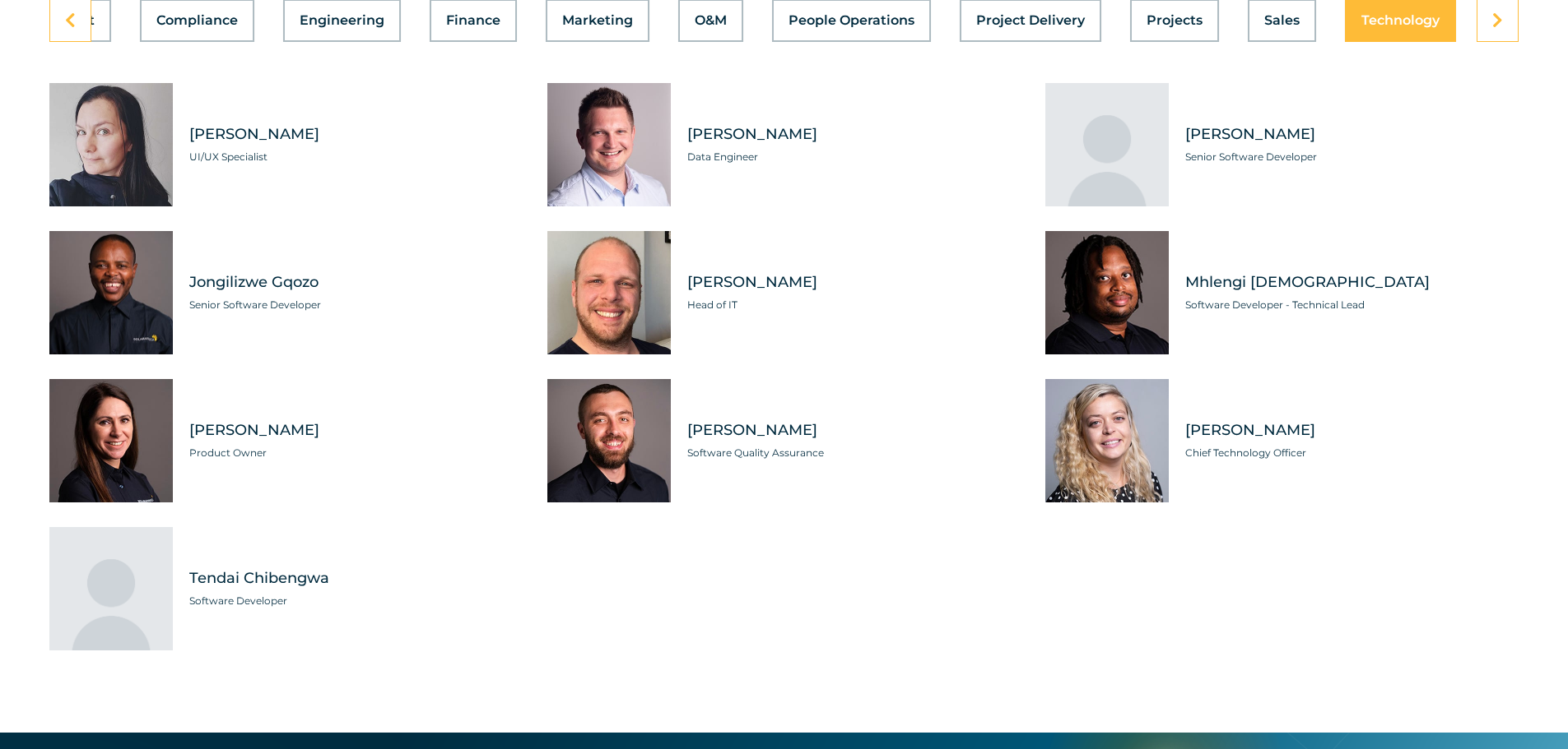
copy span "Product Owne"
